Goal: Information Seeking & Learning: Compare options

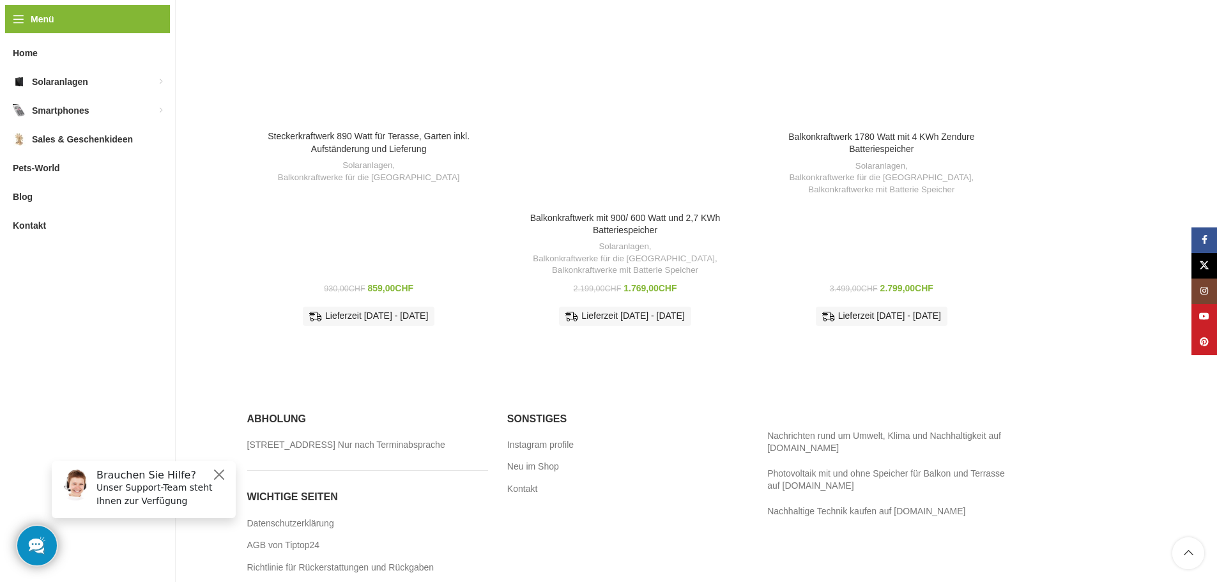
scroll to position [865, 0]
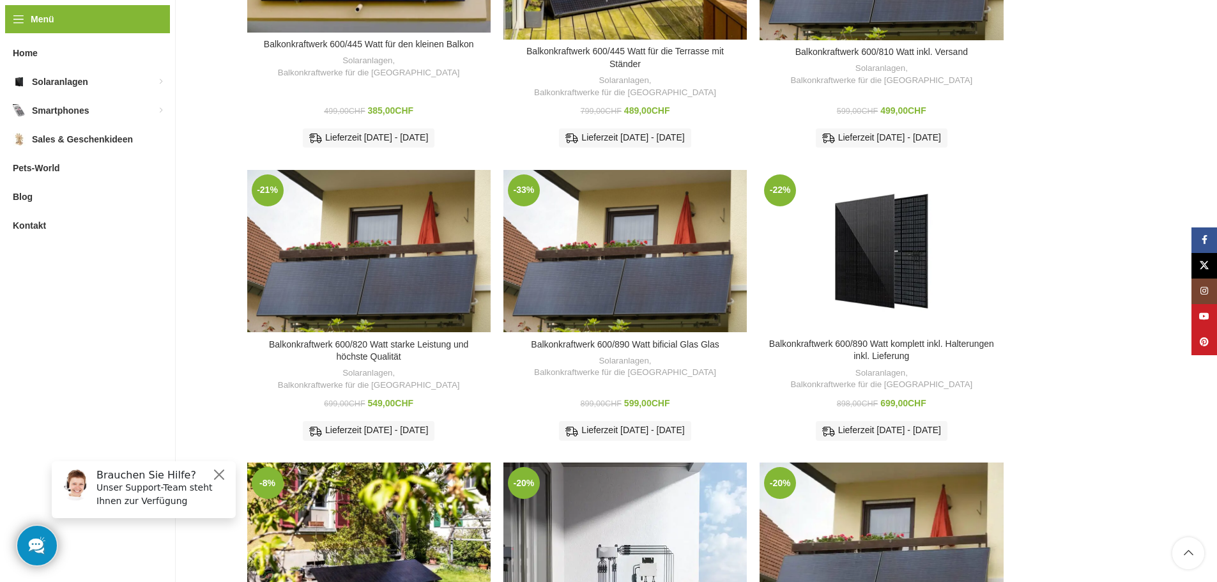
scroll to position [511, 0]
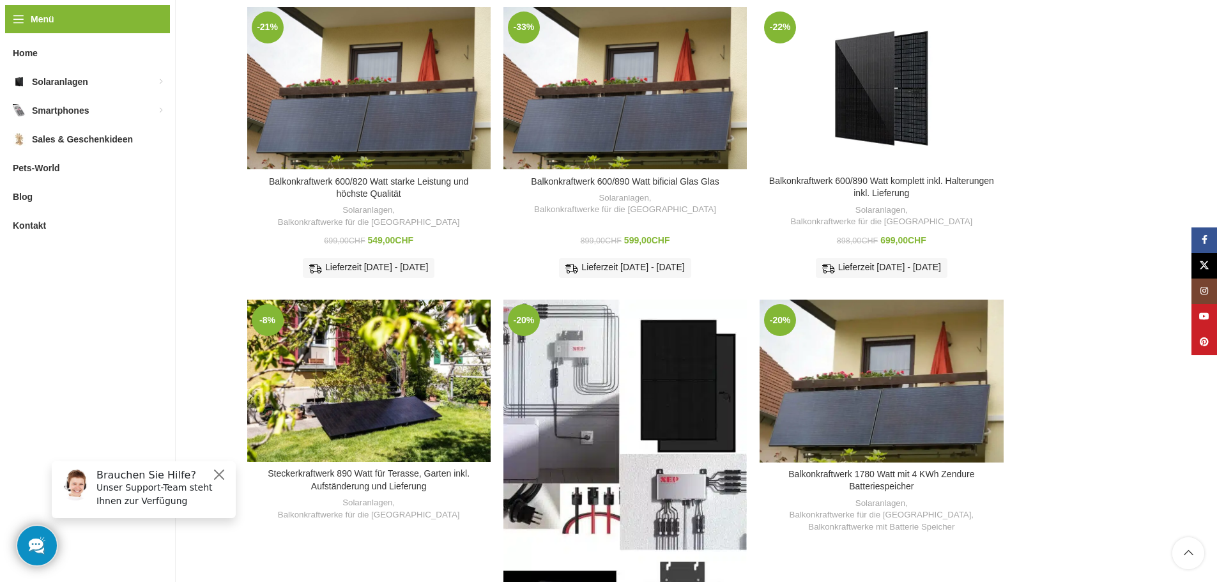
click at [603, 410] on div "Balkonkraftwerk mit 900/ 600 Watt und 2,7 KWh Batteriespeicher" at bounding box center [594, 490] width 61 height 381
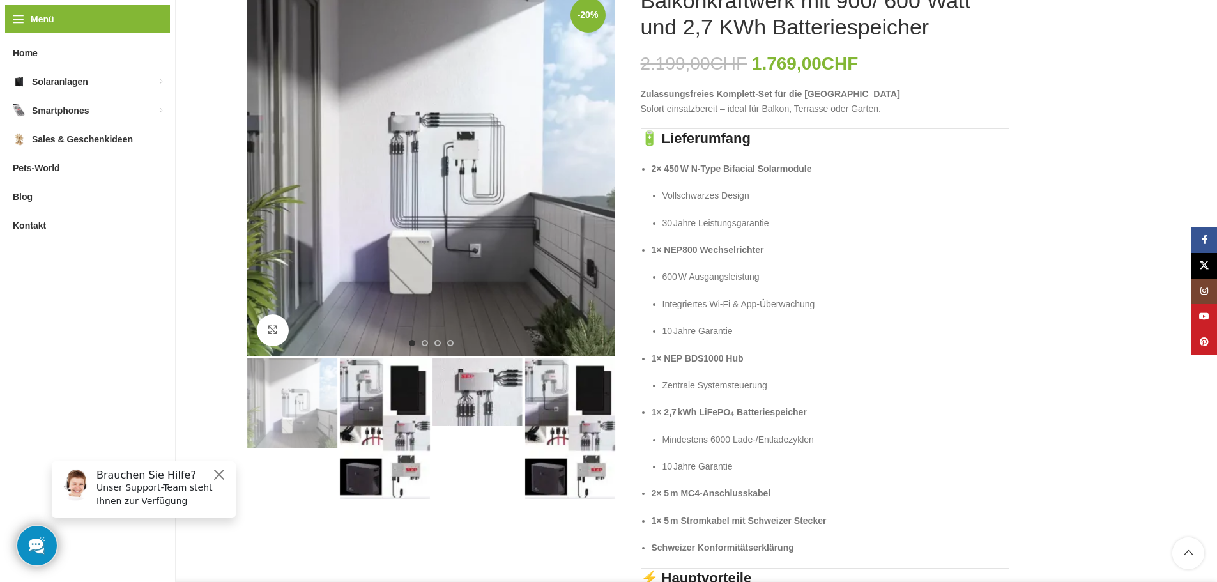
scroll to position [256, 0]
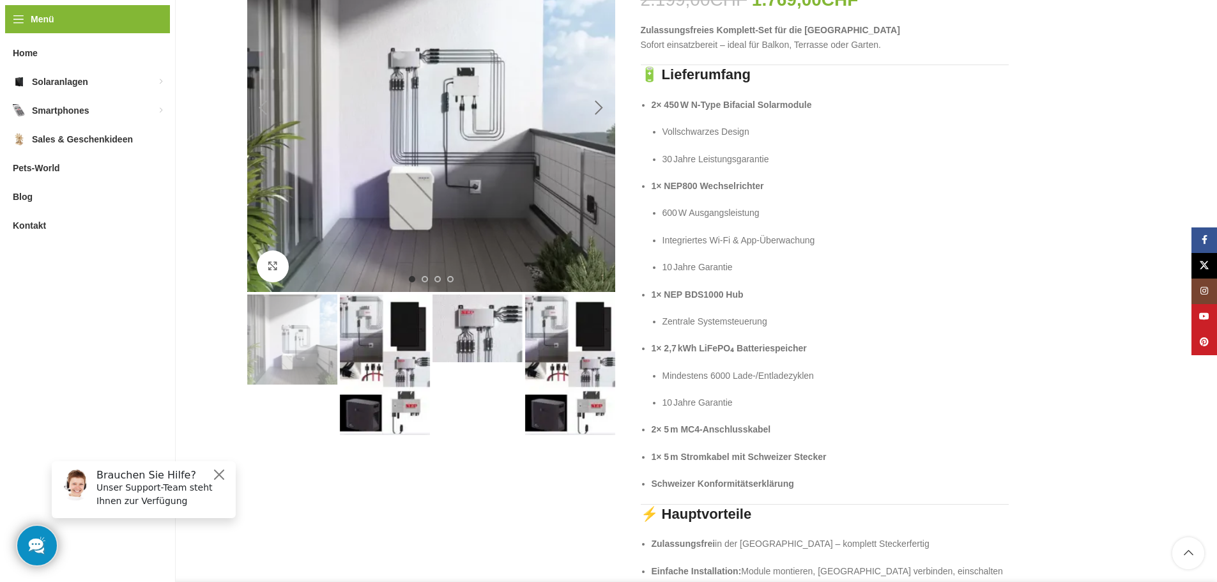
click at [595, 111] on div "Next slide" at bounding box center [599, 108] width 32 height 32
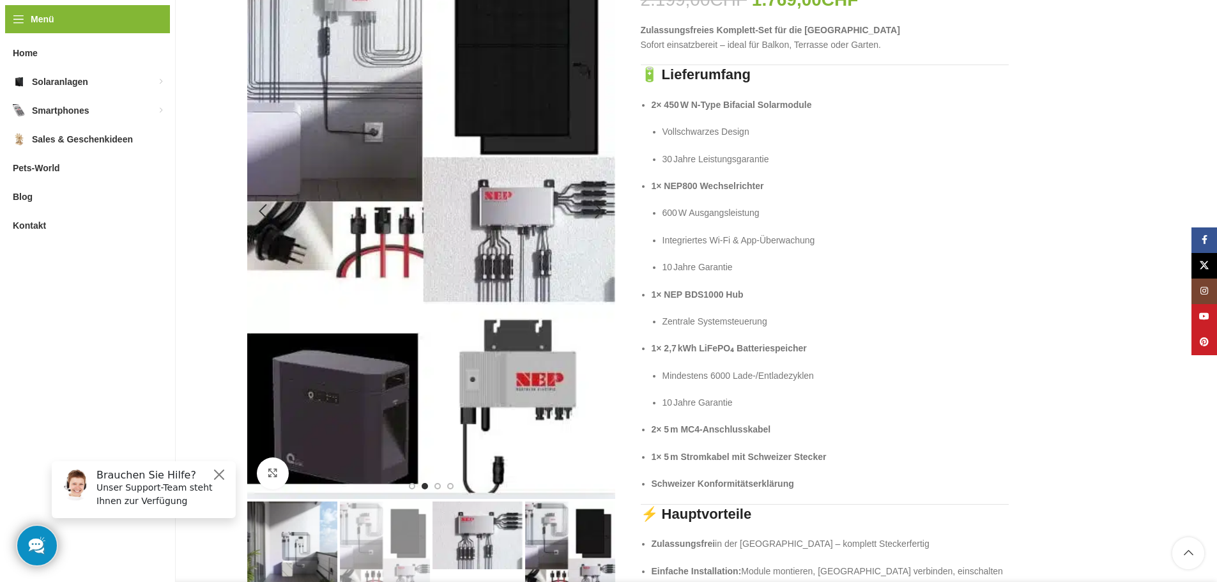
click at [596, 110] on img "2 / 4" at bounding box center [431, 211] width 368 height 575
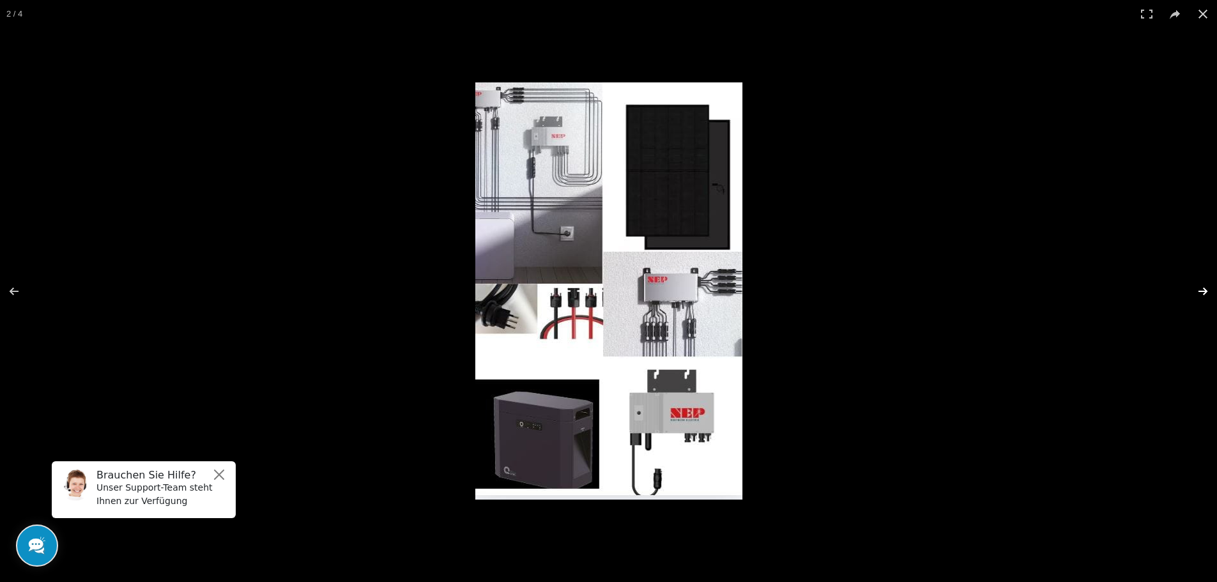
click at [1201, 287] on button at bounding box center [1195, 291] width 45 height 64
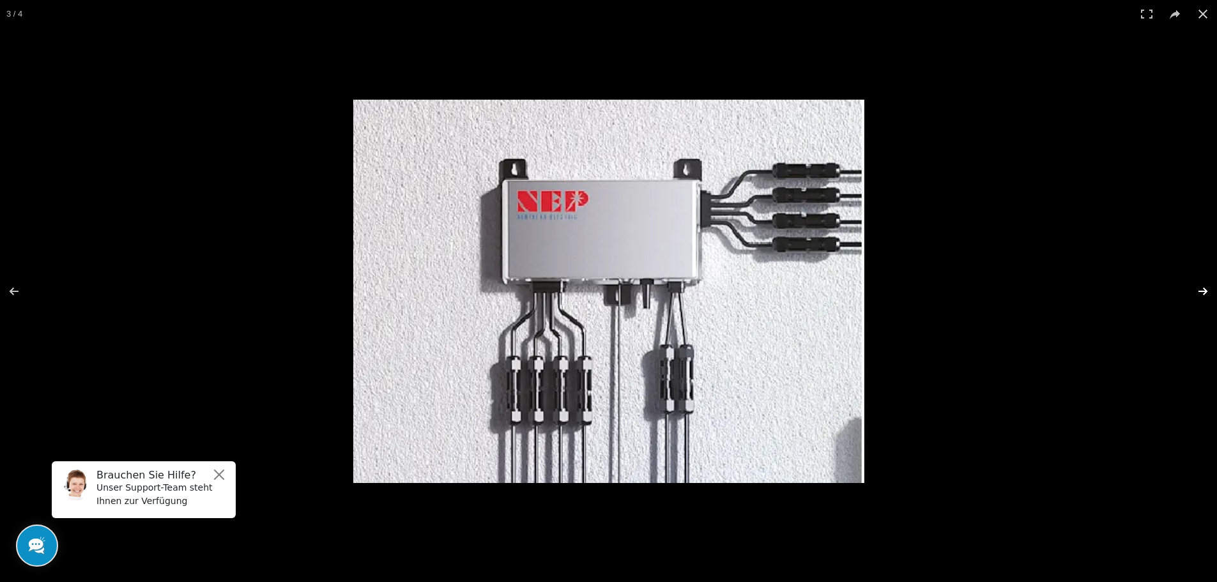
click at [1199, 288] on button at bounding box center [1195, 291] width 45 height 64
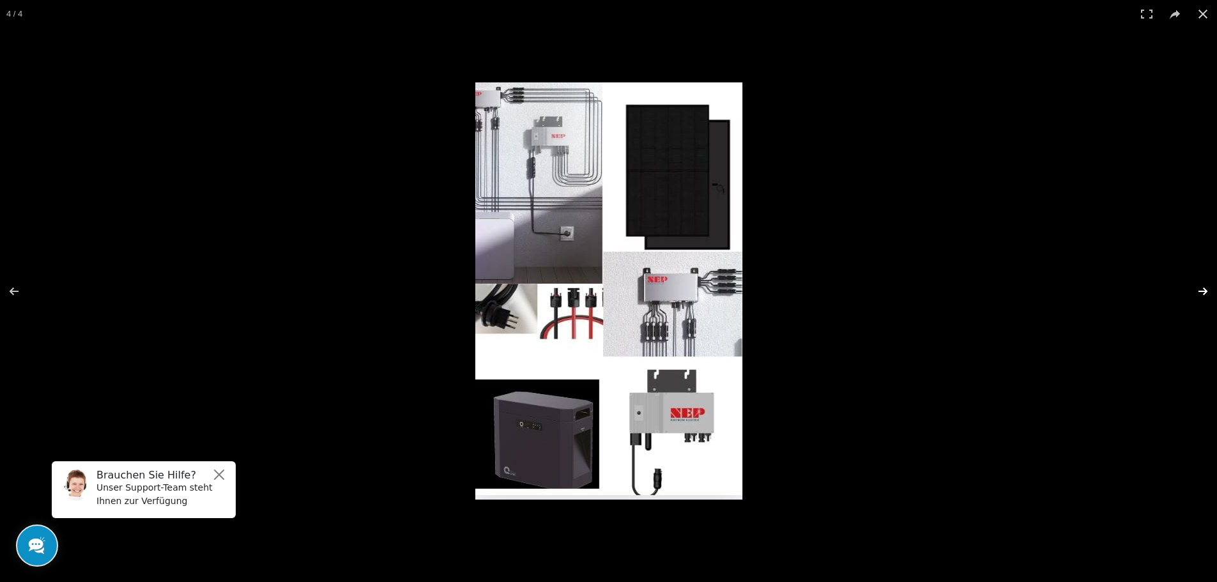
click at [1199, 288] on button at bounding box center [1195, 291] width 45 height 64
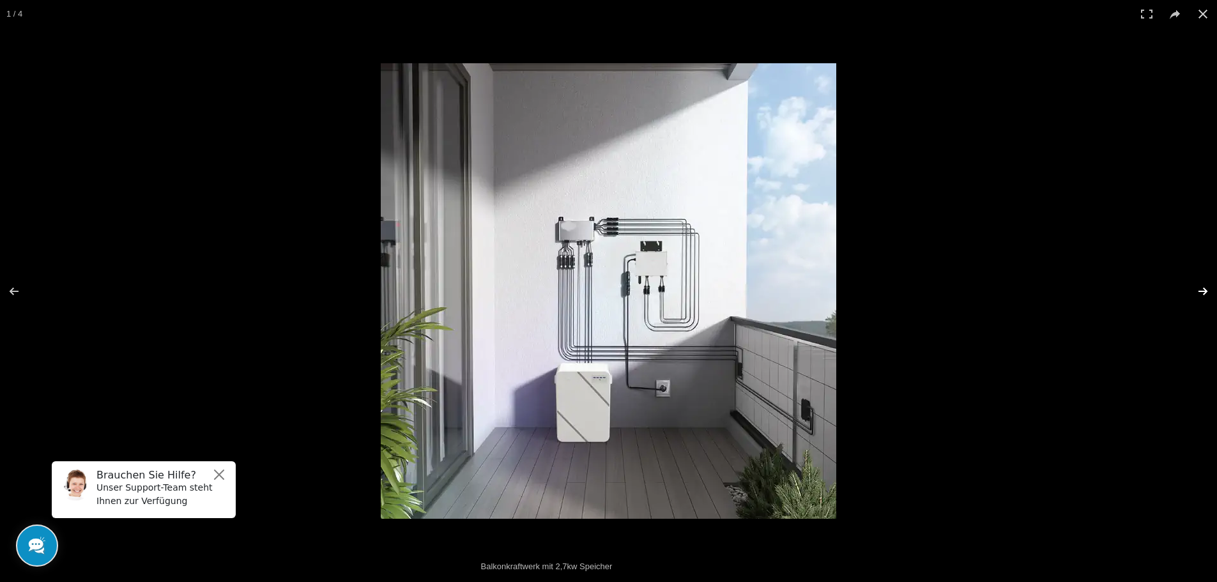
click at [1199, 288] on button at bounding box center [1195, 291] width 45 height 64
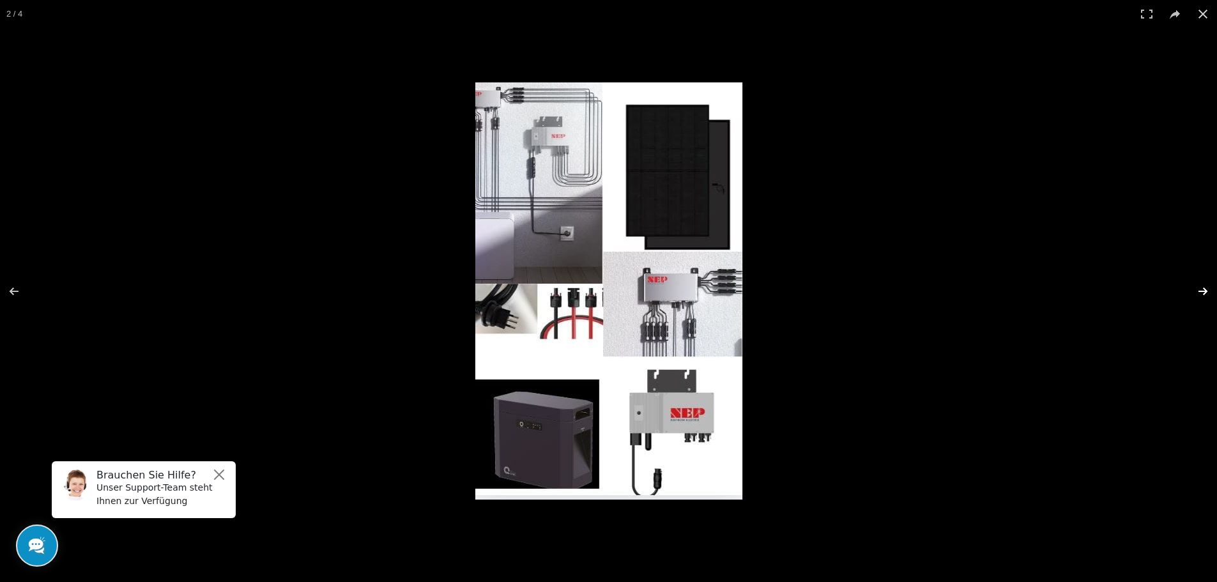
click at [1199, 288] on button at bounding box center [1195, 291] width 45 height 64
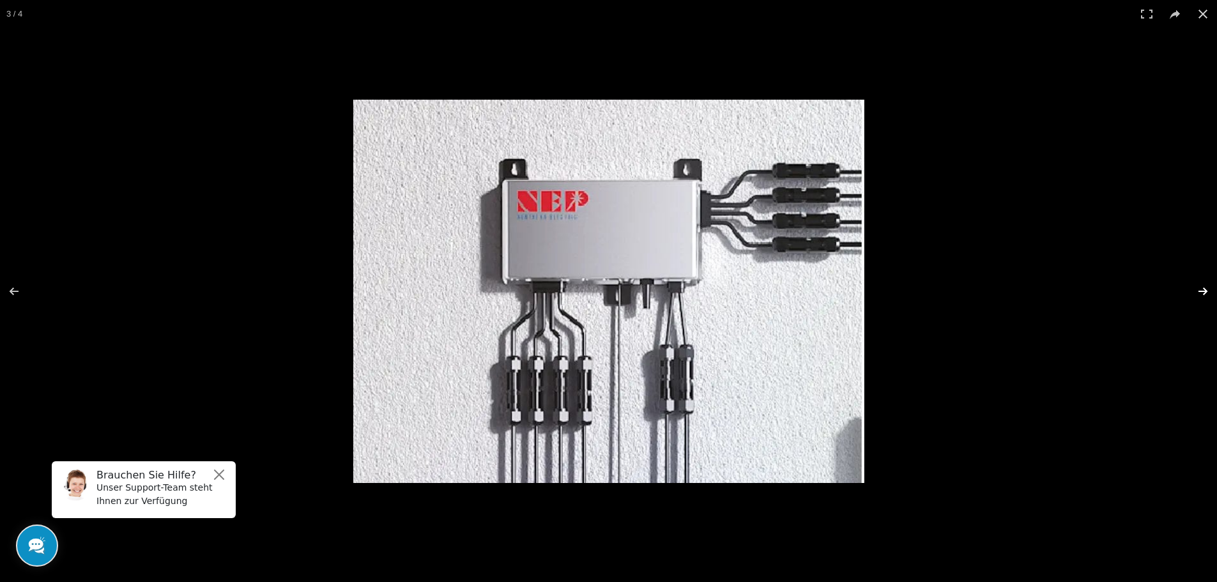
click at [1199, 288] on button at bounding box center [1195, 291] width 45 height 64
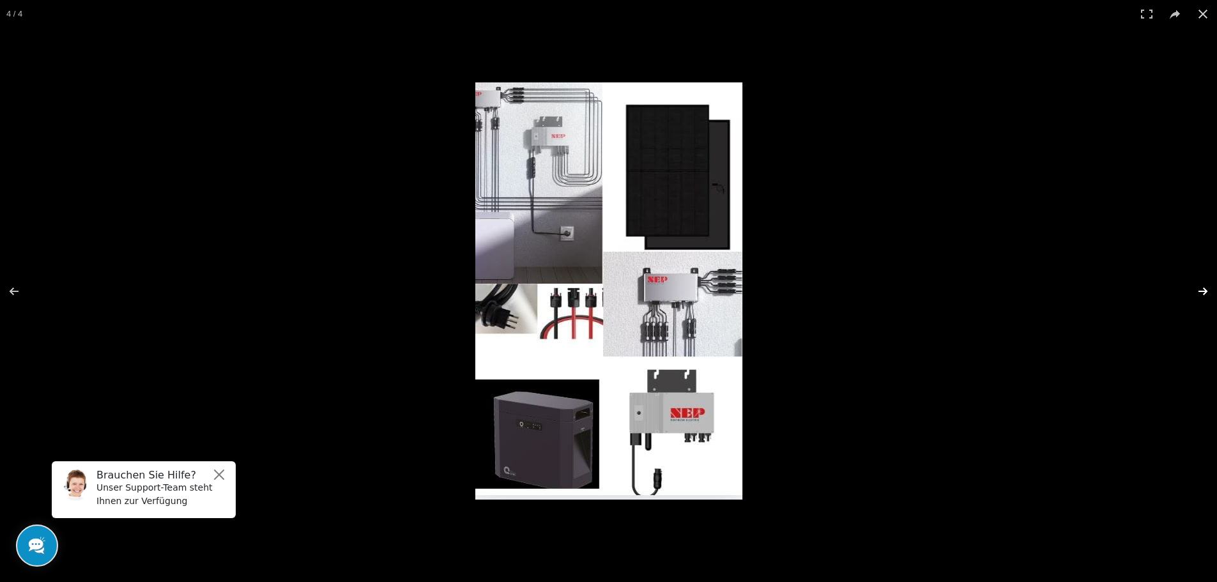
click at [1199, 288] on button at bounding box center [1195, 291] width 45 height 64
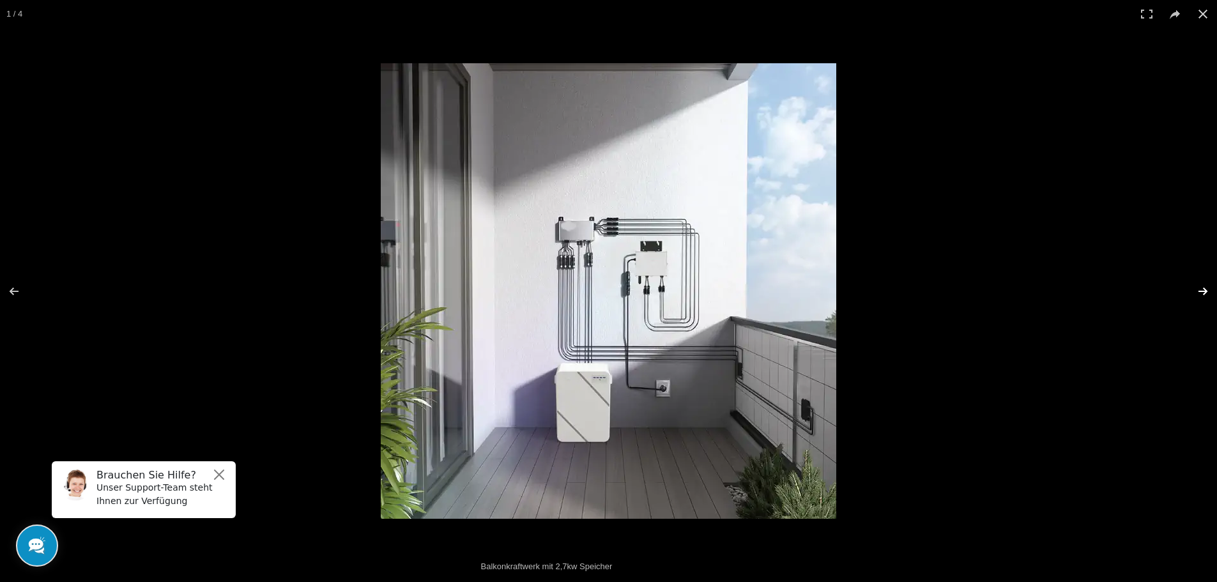
click at [1199, 288] on button at bounding box center [1195, 291] width 45 height 64
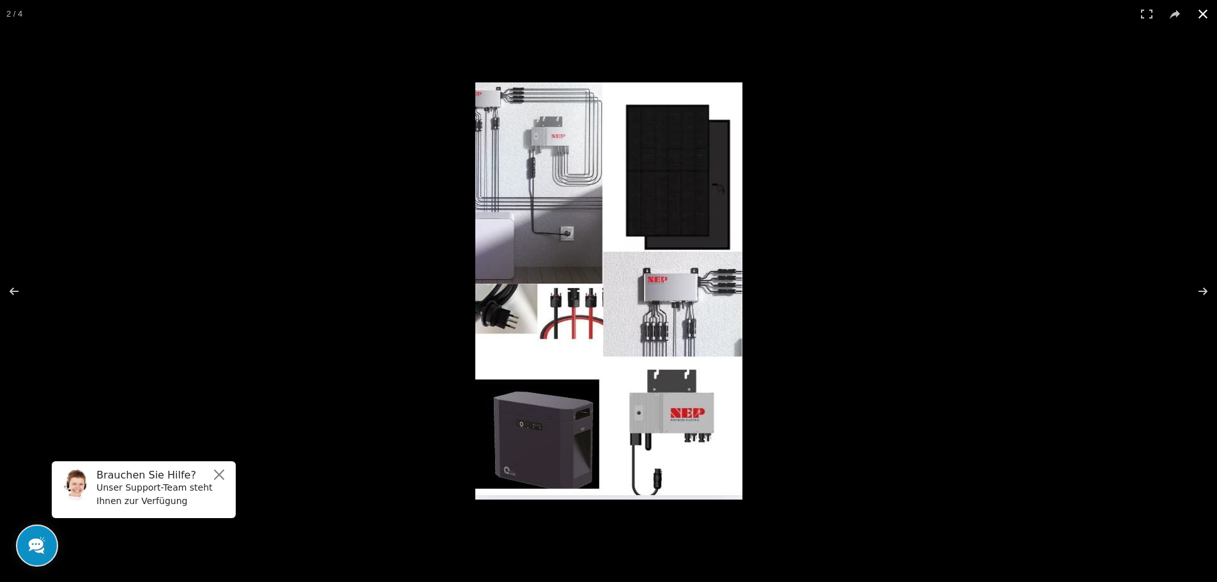
click at [1200, 10] on button at bounding box center [1203, 14] width 28 height 28
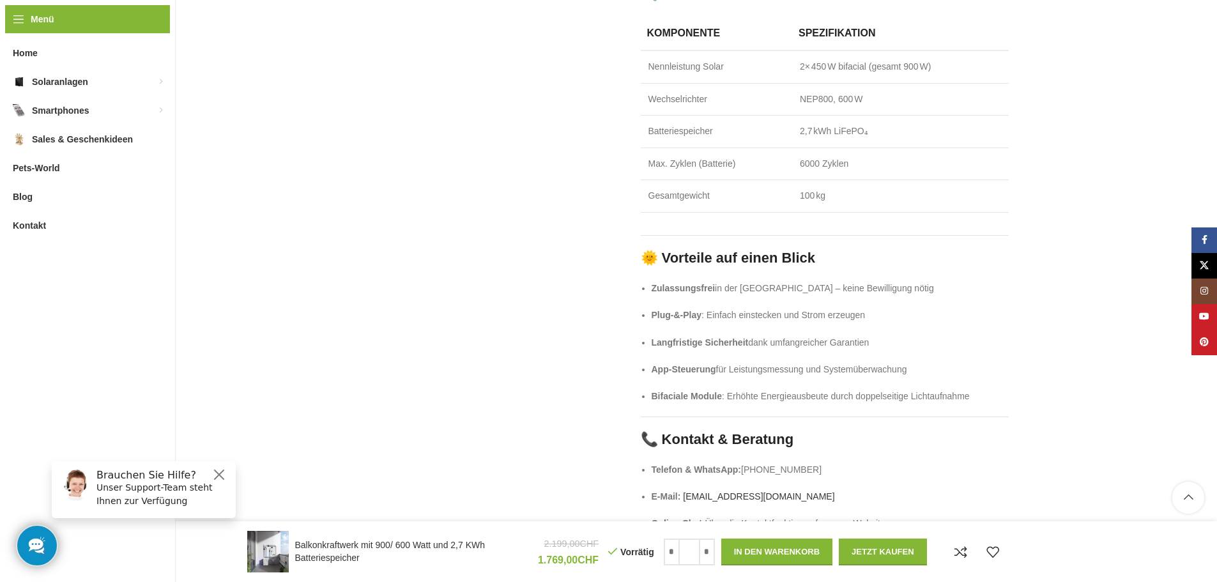
scroll to position [2173, 0]
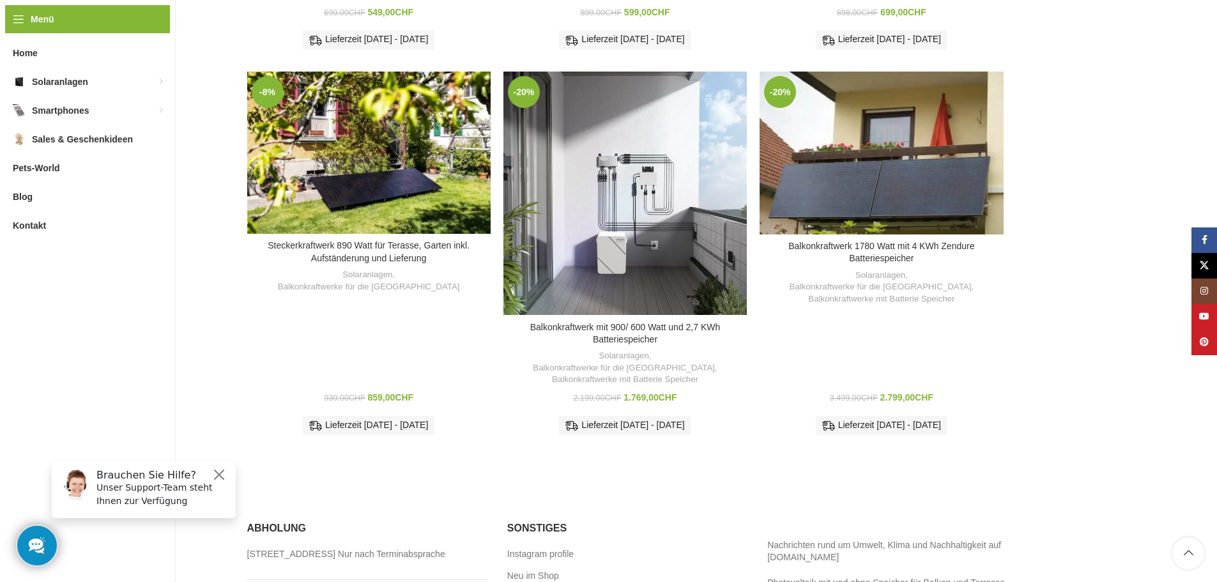
scroll to position [767, 0]
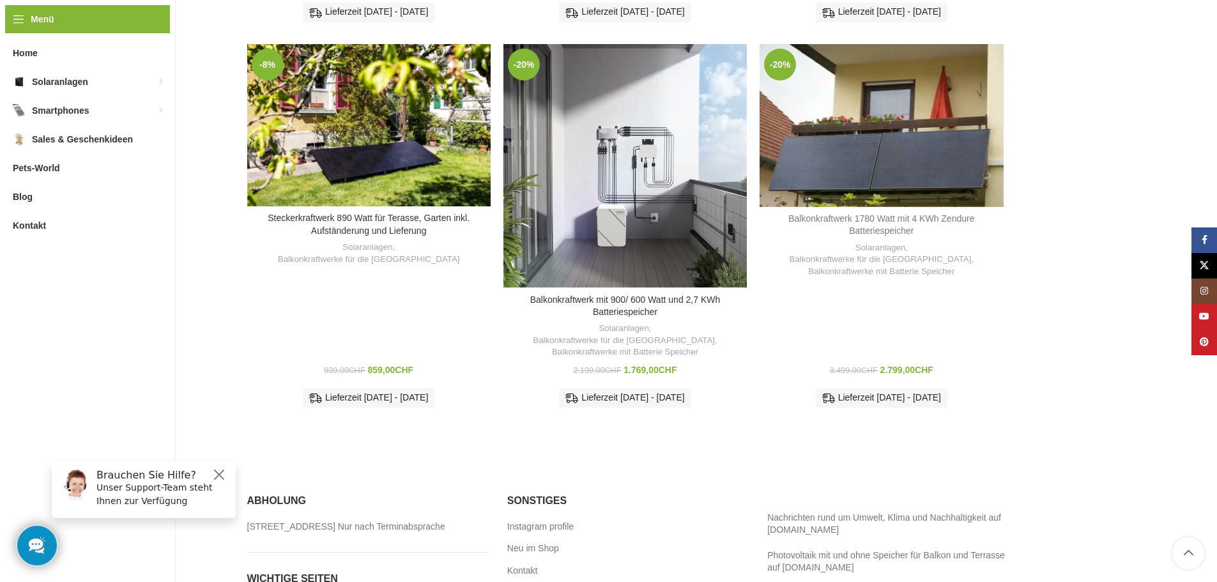
click at [897, 213] on link "Balkonkraftwerk 1780 Watt mit 4 KWh Zendure Batteriespeicher" at bounding box center [882, 224] width 186 height 23
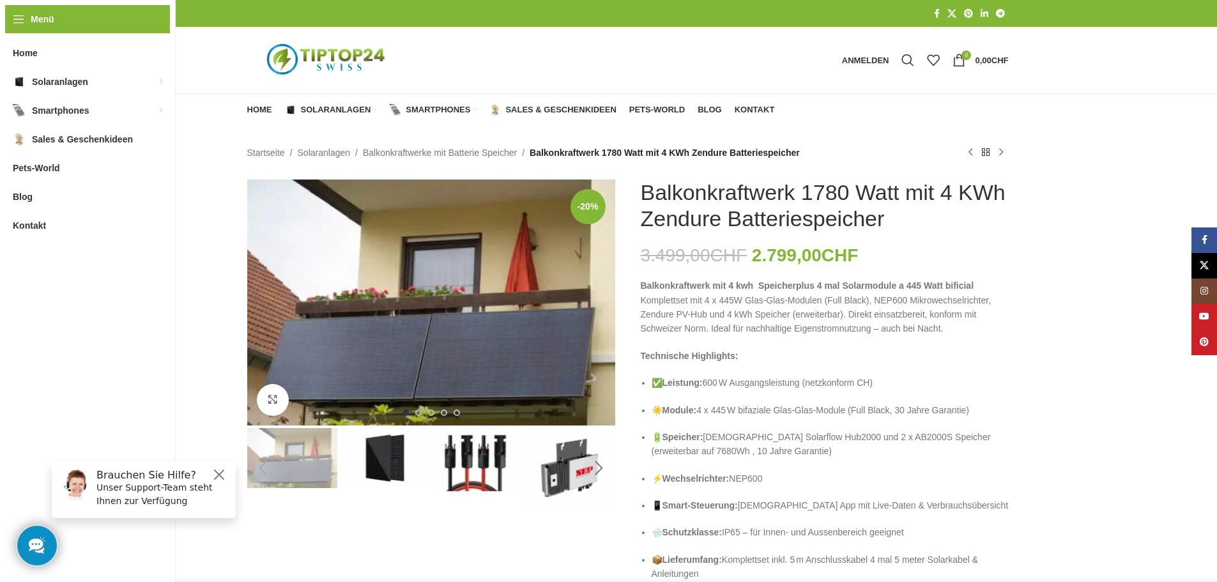
click at [600, 475] on div "Next slide" at bounding box center [599, 468] width 32 height 32
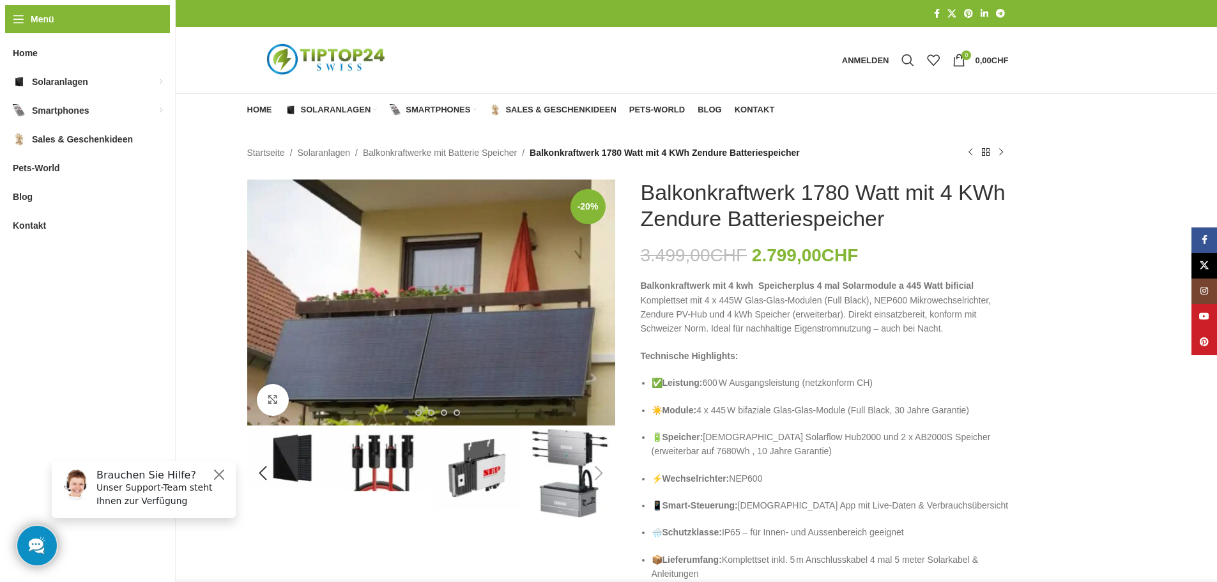
click at [599, 468] on div "Next slide" at bounding box center [599, 474] width 32 height 32
click at [598, 472] on div "Next slide" at bounding box center [599, 474] width 32 height 32
click at [599, 473] on div "Next slide" at bounding box center [599, 474] width 32 height 32
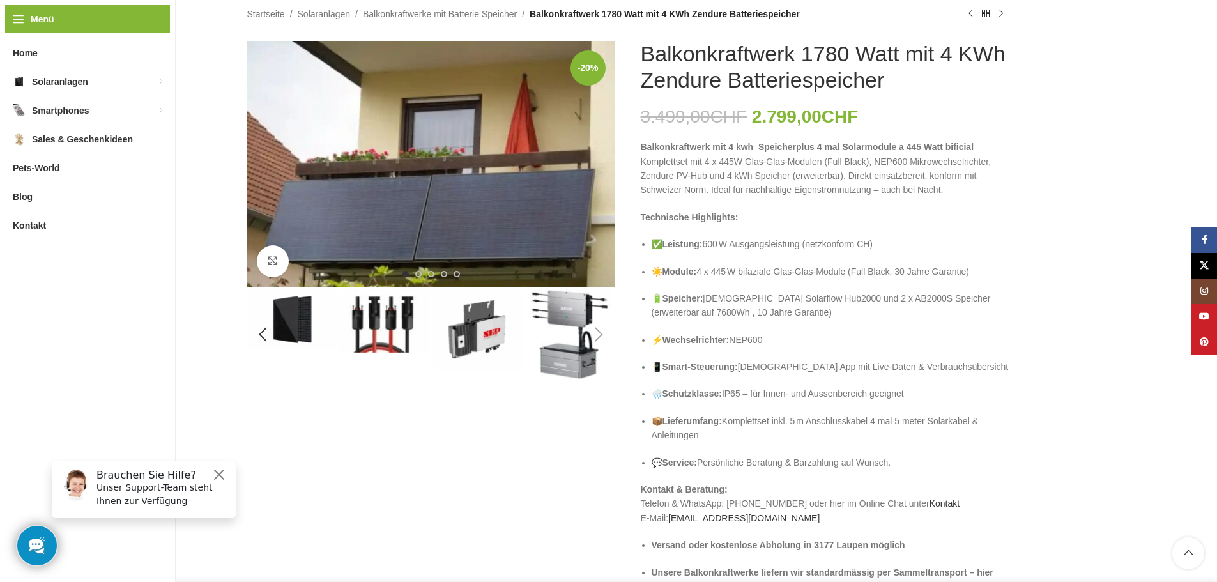
scroll to position [192, 0]
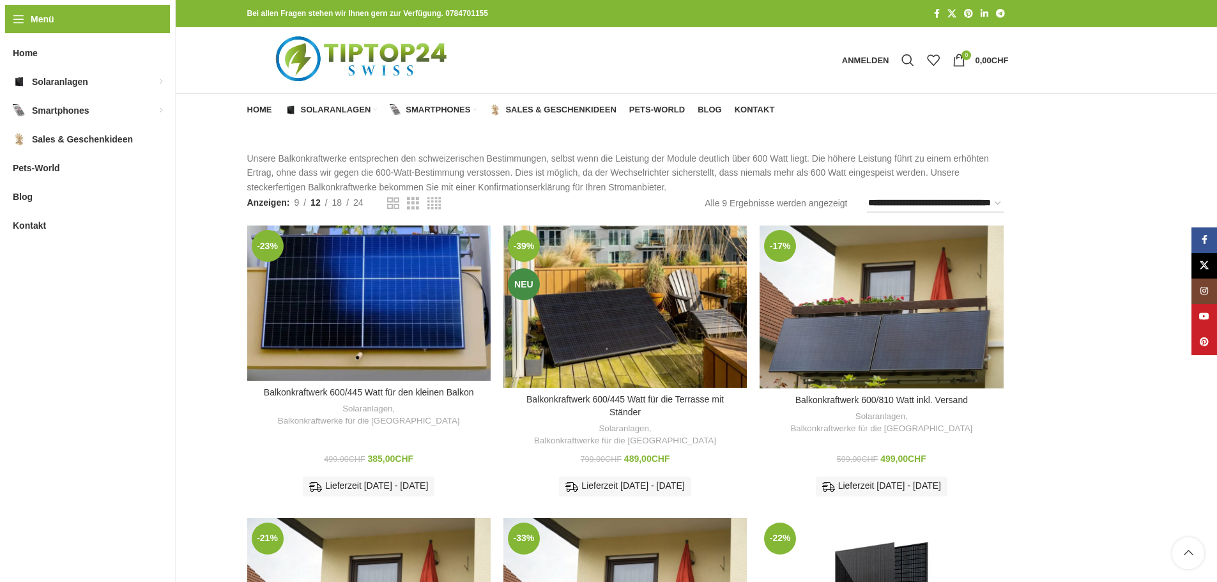
scroll to position [767, 0]
